Goal: Find contact information: Obtain details needed to contact an individual or organization

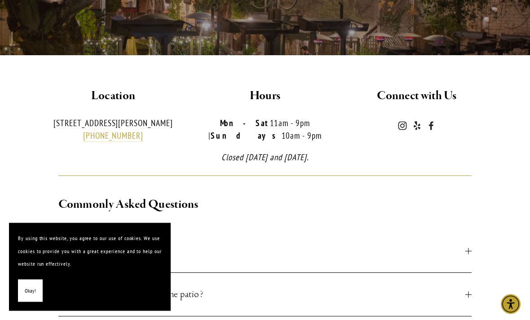
scroll to position [183, 0]
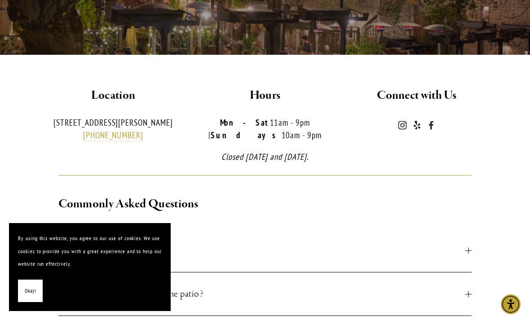
click at [28, 298] on span "Okay!" at bounding box center [30, 291] width 11 height 13
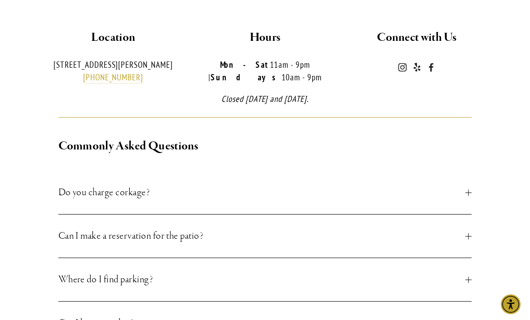
scroll to position [241, 0]
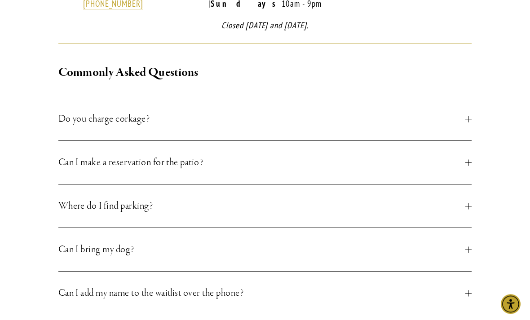
click at [167, 122] on span "Do you charge corkage?" at bounding box center [261, 119] width 407 height 16
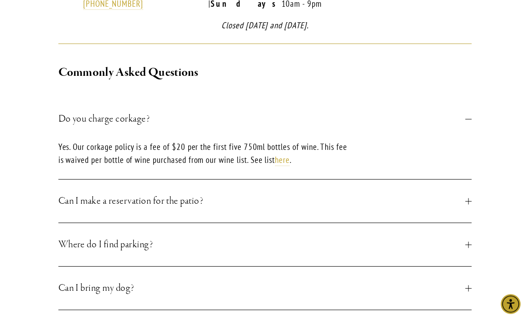
scroll to position [314, 0]
click at [169, 118] on span "Do you charge corkage?" at bounding box center [261, 119] width 407 height 16
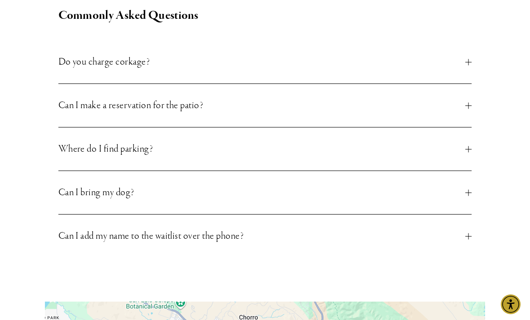
scroll to position [372, 0]
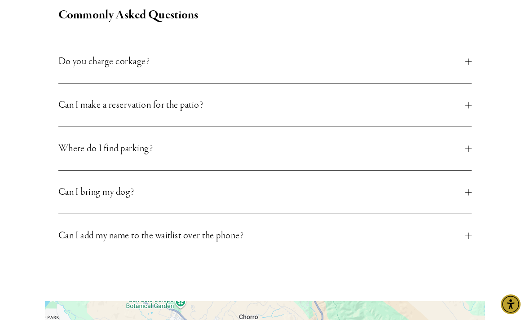
click at [177, 106] on span "Can I make a reservation for the patio?" at bounding box center [261, 105] width 407 height 16
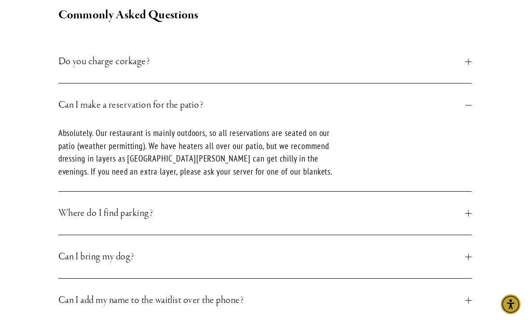
click at [177, 104] on span "Can I make a reservation for the patio?" at bounding box center [261, 105] width 407 height 16
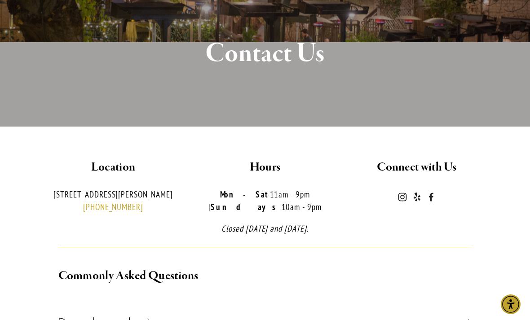
scroll to position [0, 0]
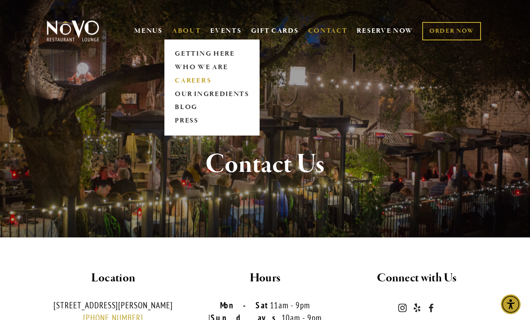
click at [182, 81] on link "CAREERS" at bounding box center [212, 80] width 80 height 13
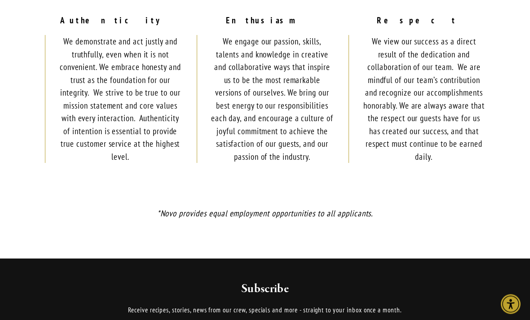
scroll to position [865, 0]
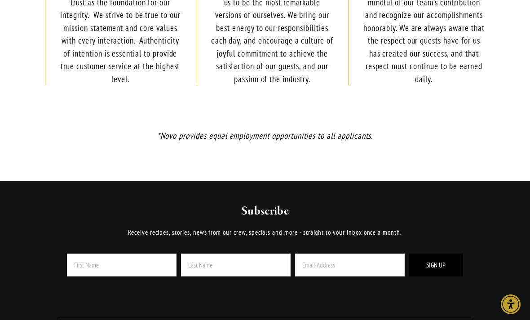
drag, startPoint x: 69, startPoint y: 318, endPoint x: 158, endPoint y: 323, distance: 89.1
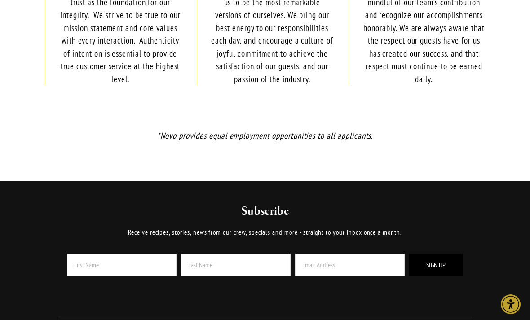
copy p "[EMAIL_ADDRESS][DOMAIN_NAME]"
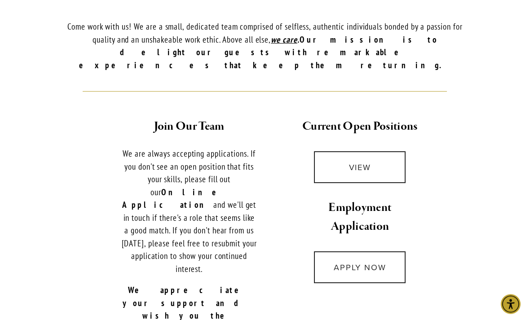
scroll to position [165, 0]
